Goal: Find specific page/section: Find specific page/section

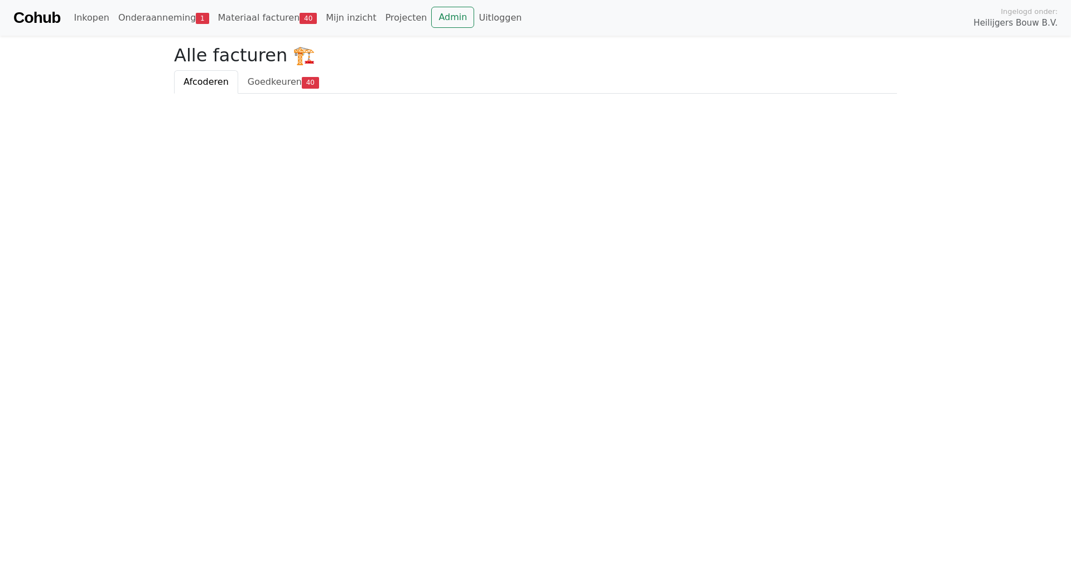
click at [431, 11] on link "Admin" at bounding box center [452, 17] width 43 height 21
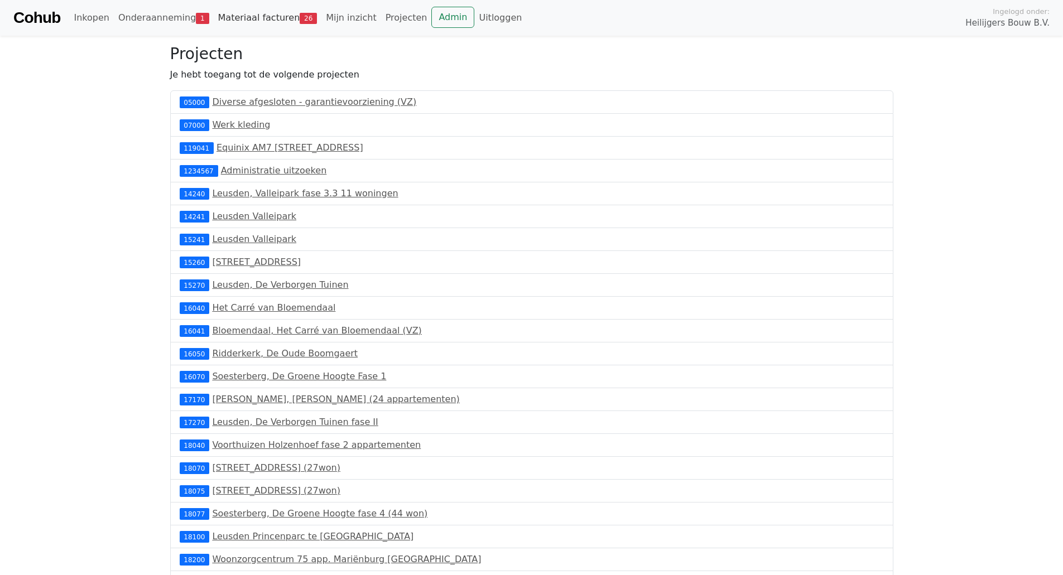
click at [264, 12] on link "Materiaal facturen 26" at bounding box center [268, 18] width 108 height 22
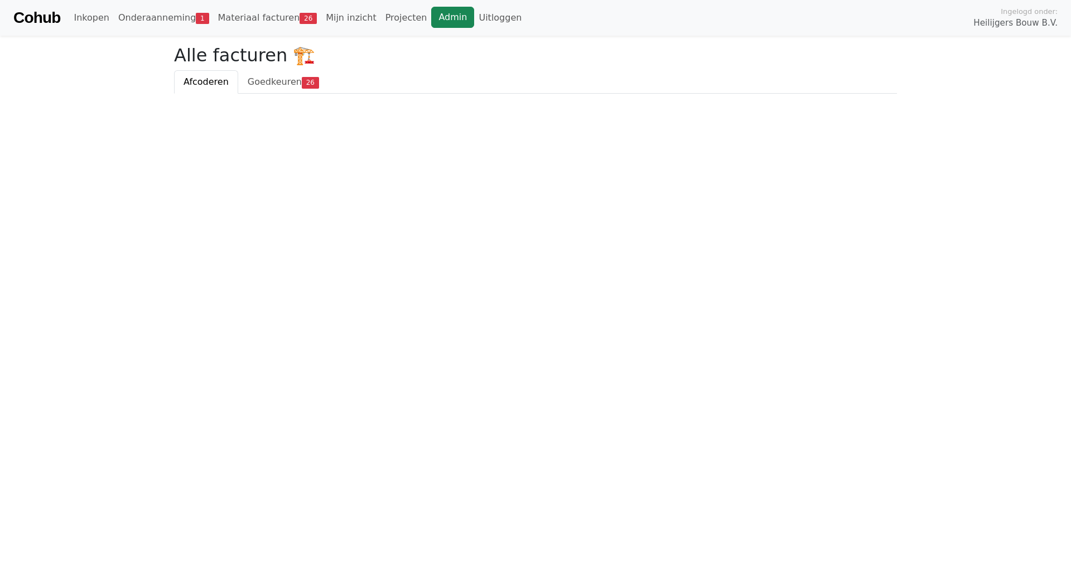
click at [431, 22] on link "Admin" at bounding box center [452, 17] width 43 height 21
click at [302, 86] on span "26" at bounding box center [310, 82] width 17 height 11
click at [104, 94] on html "Cohub Inkopen Onderaanneming 1 Materiaal facturen 26 Mijn inzicht Projecten Adm…" at bounding box center [535, 47] width 1071 height 94
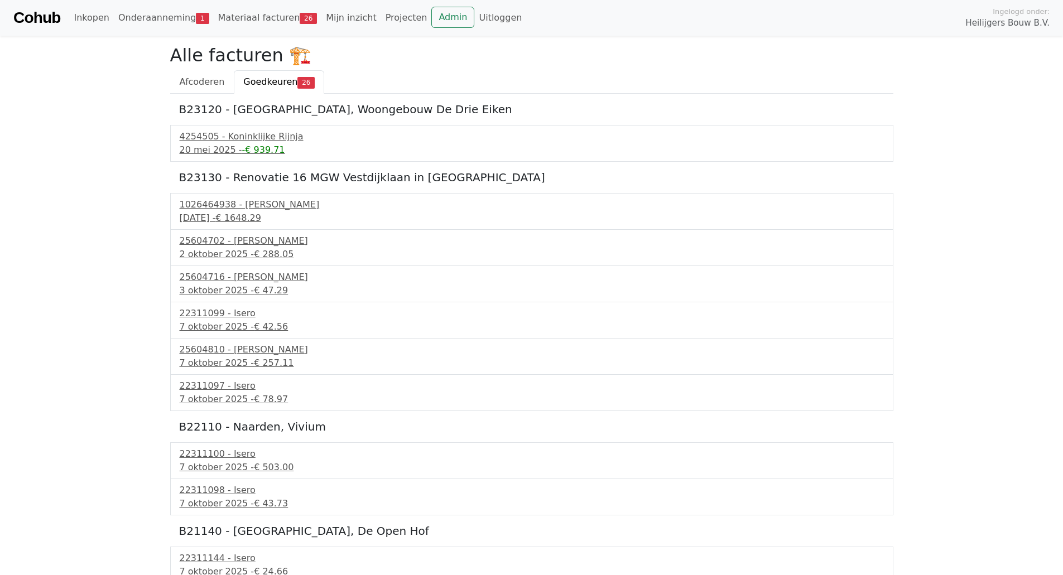
click at [273, 16] on link "Materiaal facturen 26" at bounding box center [268, 18] width 108 height 22
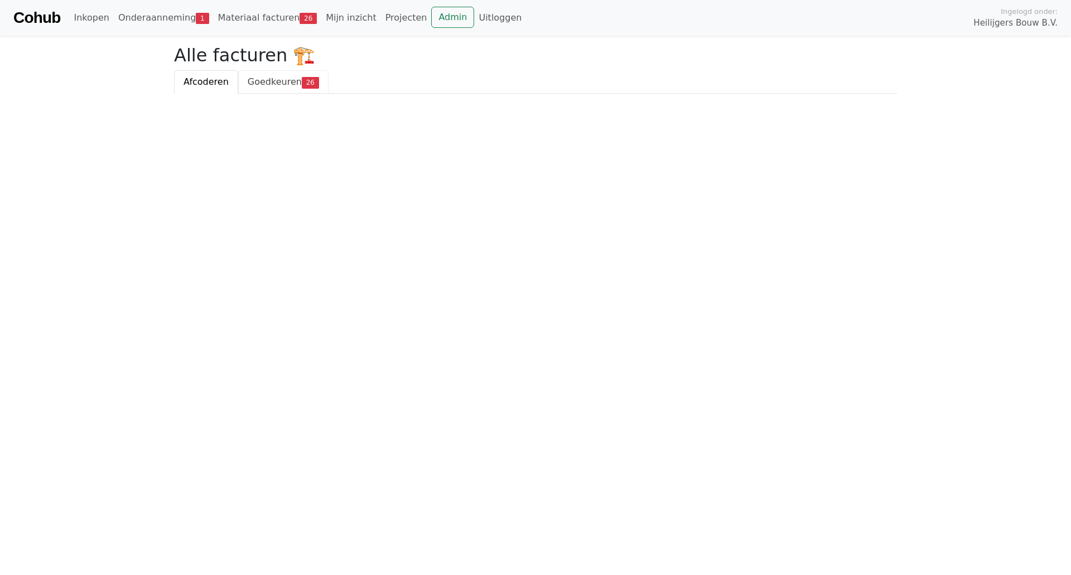
click at [293, 83] on span "Goedkeuren" at bounding box center [275, 81] width 54 height 11
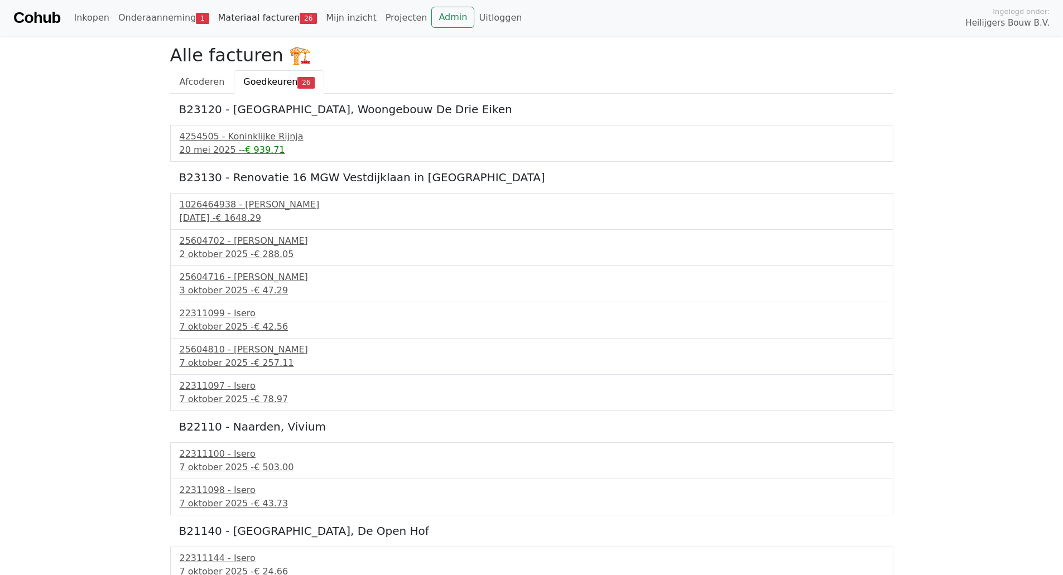
click at [276, 17] on link "Materiaal facturen 26" at bounding box center [268, 18] width 108 height 22
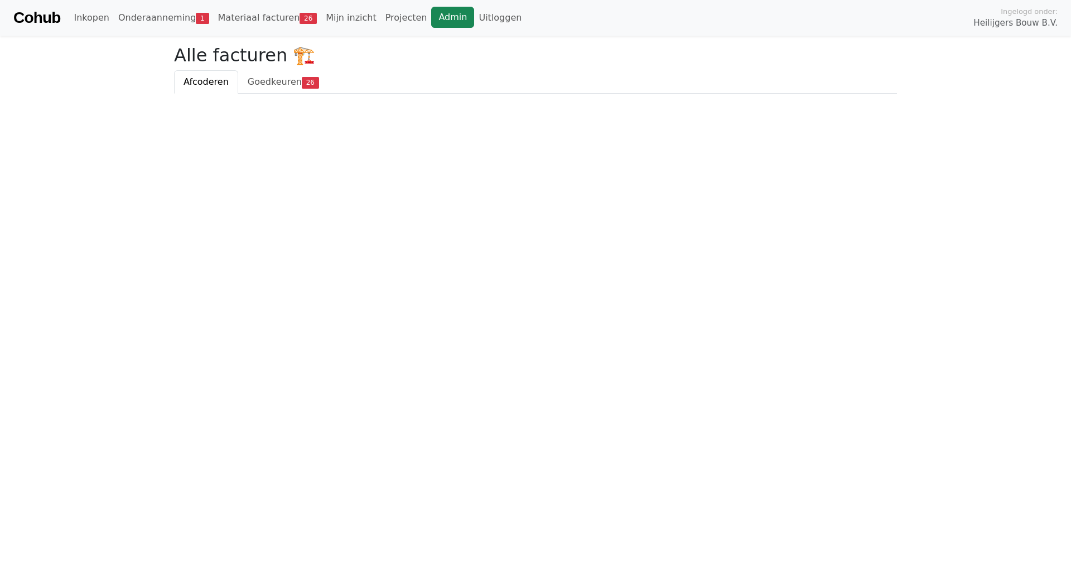
click at [434, 13] on link "Admin" at bounding box center [452, 17] width 43 height 21
